Goal: Find specific page/section: Find specific page/section

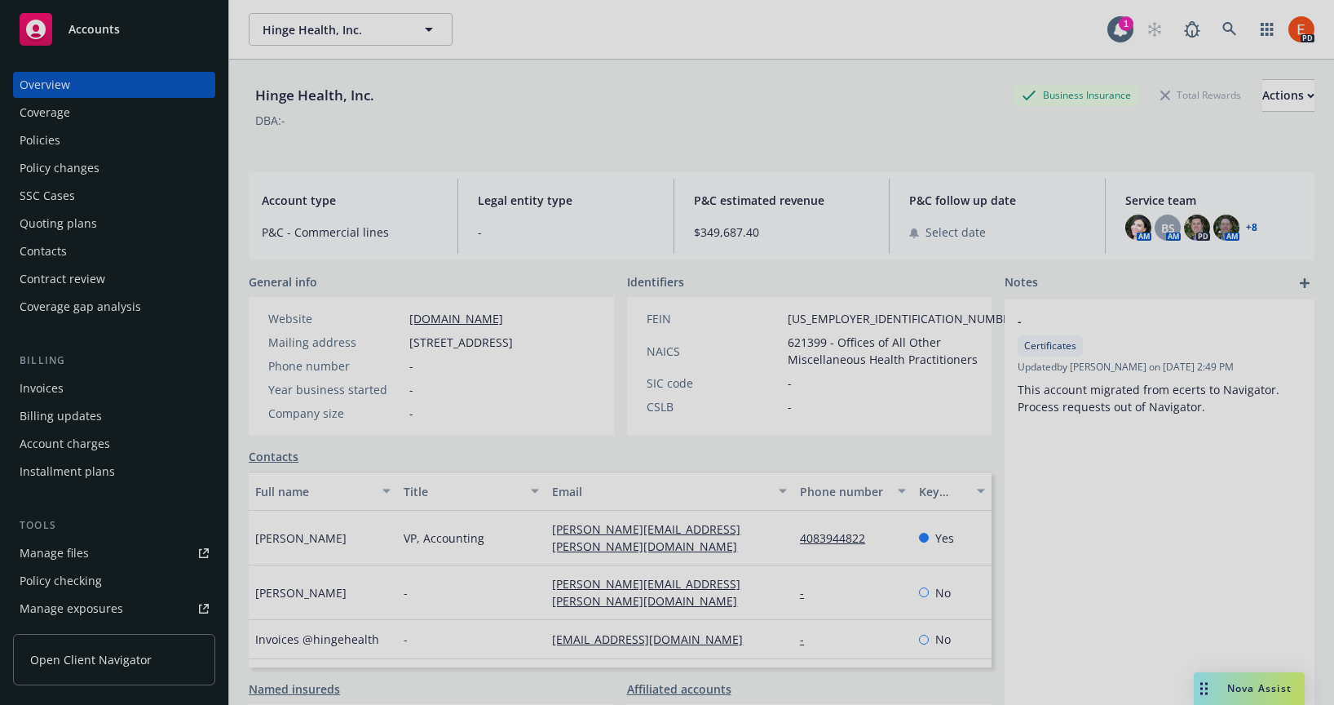
click at [1218, 28] on div at bounding box center [667, 352] width 1334 height 705
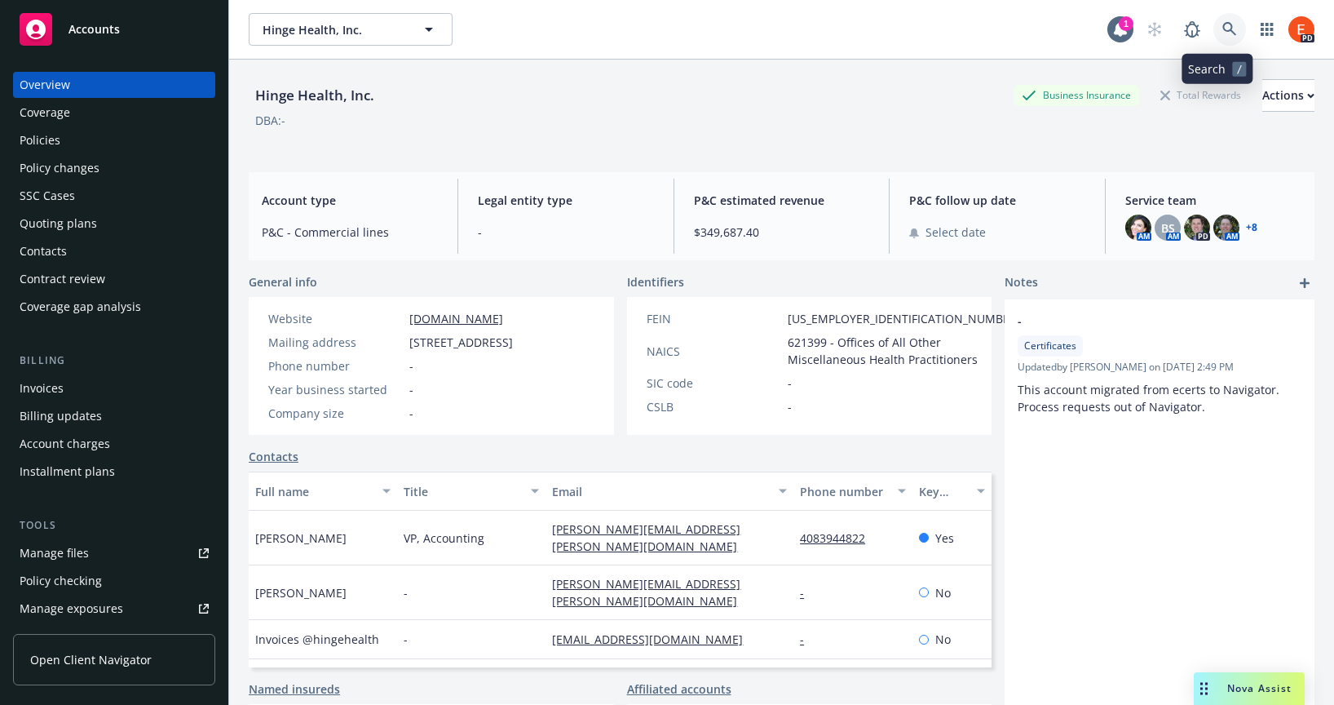
click at [1223, 29] on icon at bounding box center [1230, 29] width 15 height 15
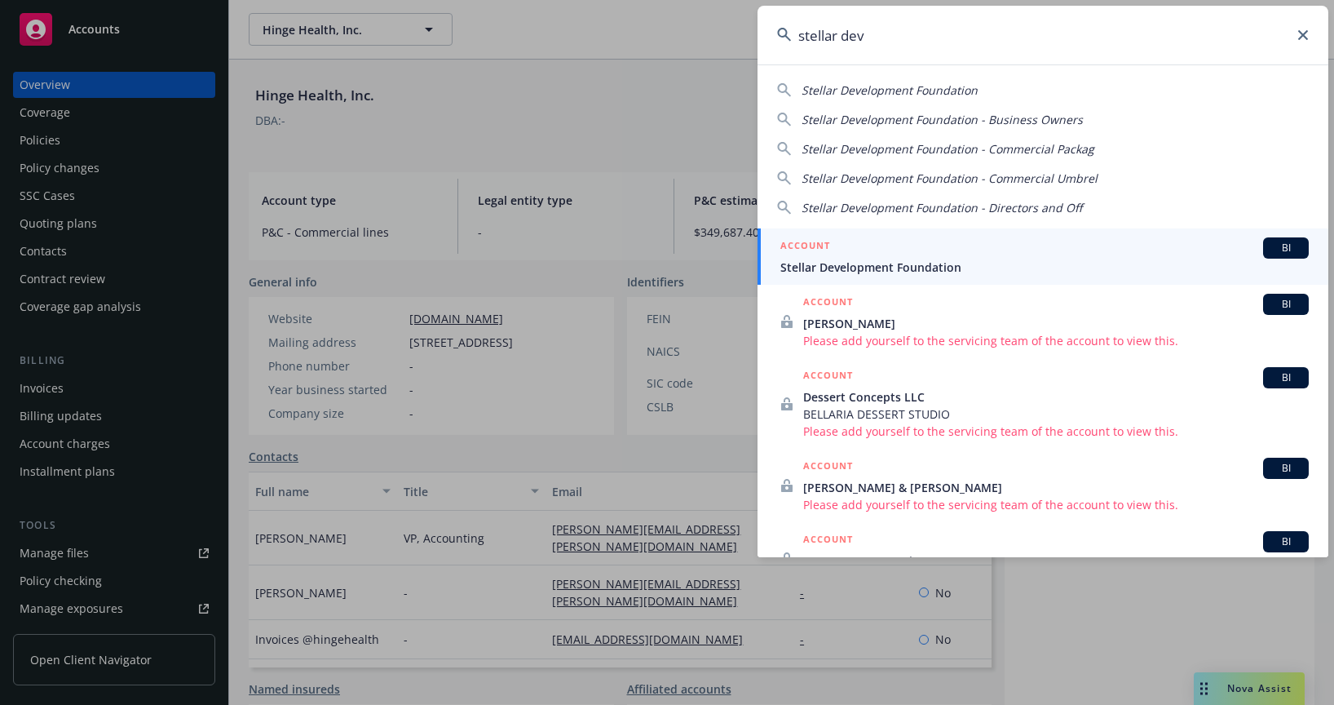
type input "stellar dev"
click at [881, 252] on div "ACCOUNT BI" at bounding box center [1045, 247] width 529 height 21
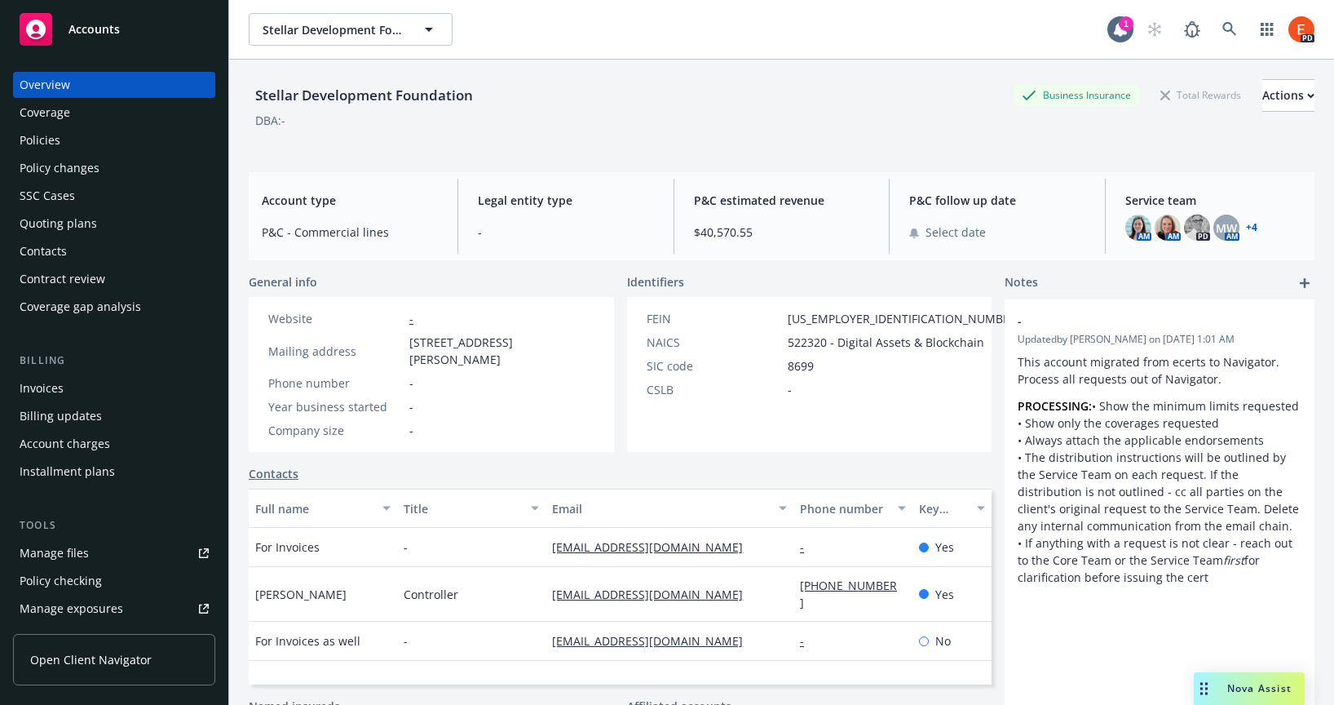
click at [55, 140] on div "Policies" at bounding box center [40, 140] width 41 height 26
